Goal: Information Seeking & Learning: Learn about a topic

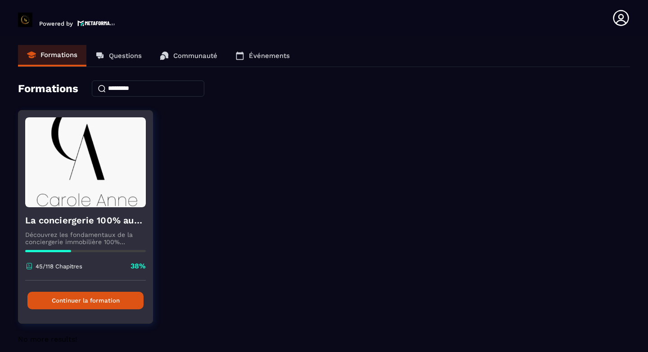
click at [82, 297] on button "Continuer la formation" at bounding box center [85, 301] width 116 height 18
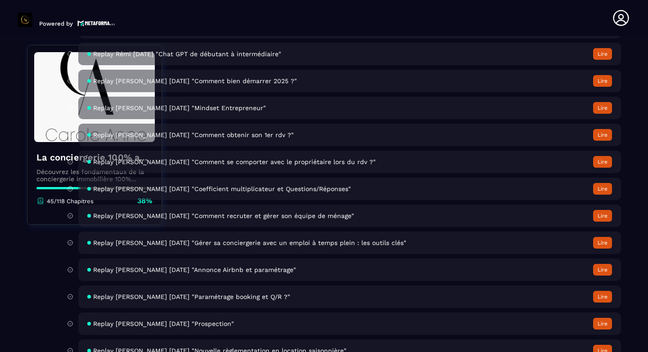
scroll to position [3726, 0]
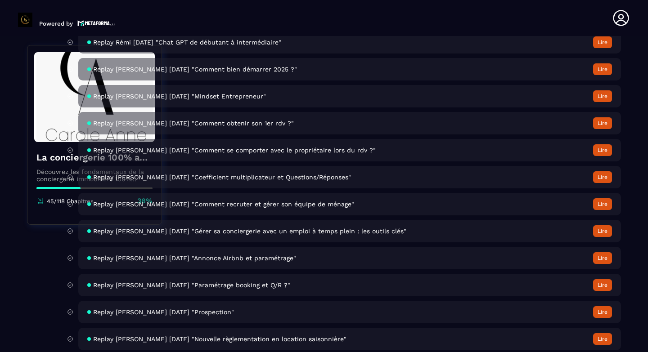
click at [279, 253] on div "Replay [PERSON_NAME] [DATE] "Annonce Airbnb et paramétrage" Lire" at bounding box center [349, 258] width 543 height 23
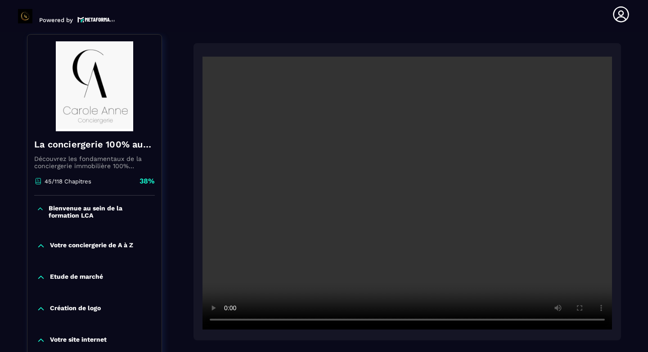
scroll to position [94, 0]
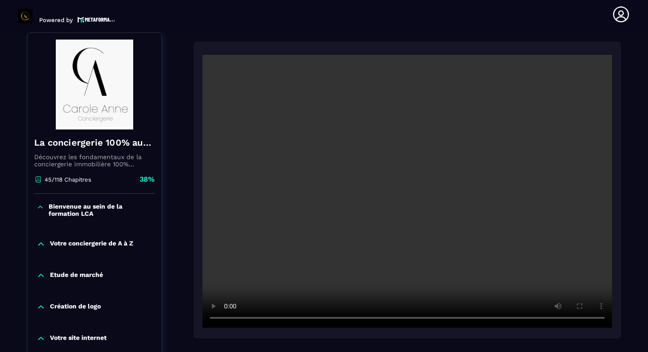
click at [641, 162] on section "Formations Questions Communauté Événements Formations / La conciergerie 100% au…" at bounding box center [324, 192] width 648 height 320
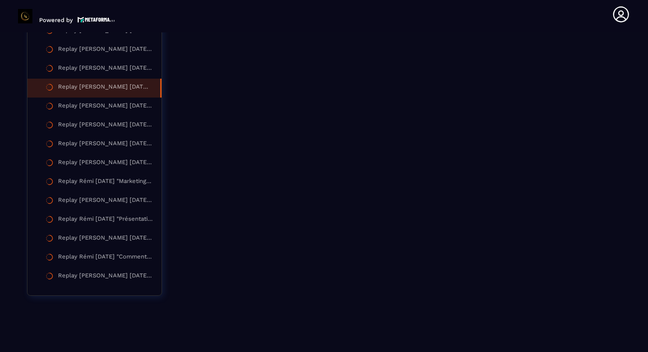
scroll to position [1760, 0]
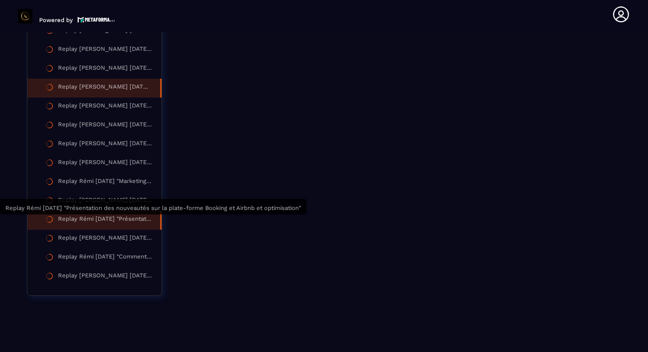
click at [131, 223] on div "Replay Rémi [DATE] "Présentation des nouveautés sur la plate-forme Booking et A…" at bounding box center [104, 221] width 93 height 10
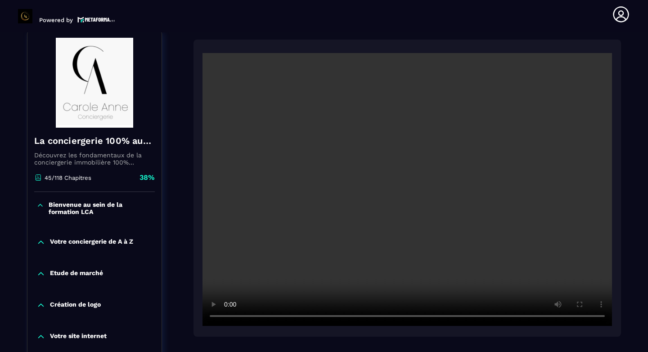
scroll to position [94, 0]
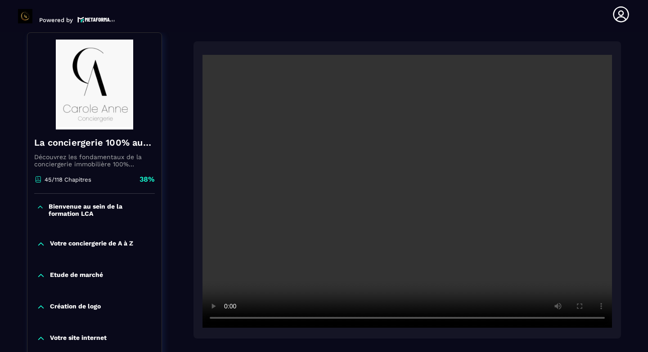
click at [318, 284] on video at bounding box center [408, 191] width 410 height 273
click at [639, 164] on section "Formations Questions Communauté Événements Formations / La conciergerie 100% au…" at bounding box center [324, 192] width 648 height 320
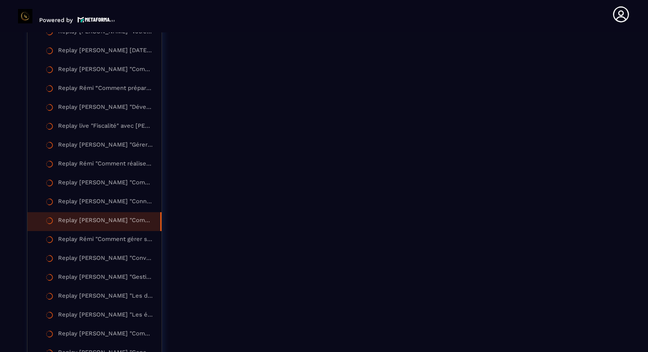
scroll to position [1138, 0]
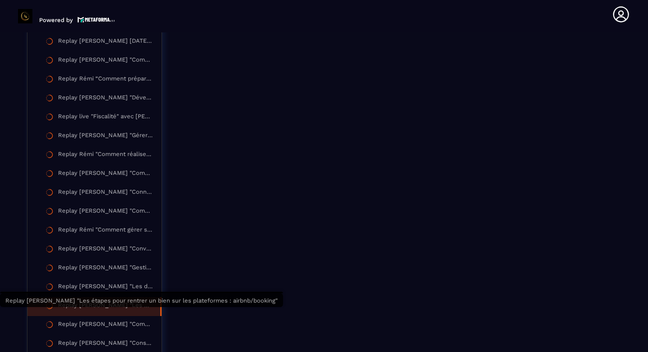
click at [134, 311] on div "Replay [PERSON_NAME] "Les étapes pour rentrer un bien sur les plateformes : air…" at bounding box center [104, 307] width 93 height 10
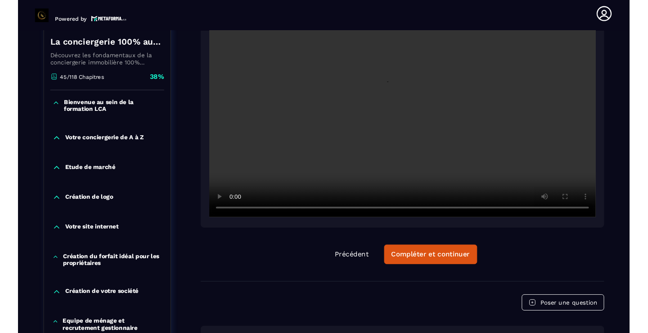
scroll to position [94, 0]
